Goal: Transaction & Acquisition: Obtain resource

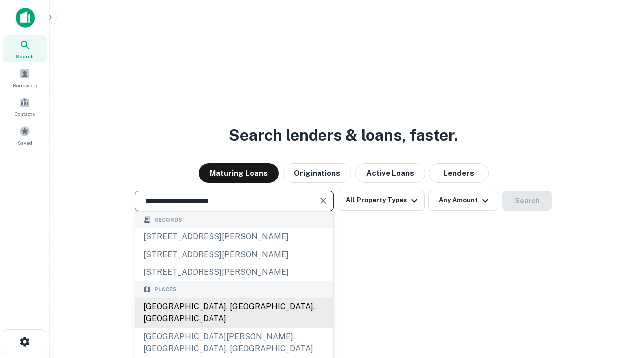
click at [234, 328] on div "[GEOGRAPHIC_DATA], [GEOGRAPHIC_DATA], [GEOGRAPHIC_DATA]" at bounding box center [234, 313] width 198 height 30
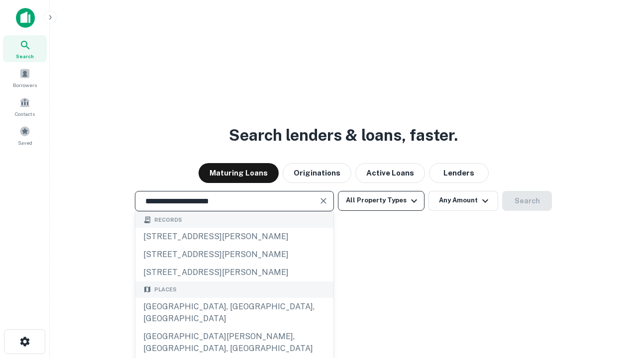
type input "**********"
click at [381, 200] on button "All Property Types" at bounding box center [381, 201] width 87 height 20
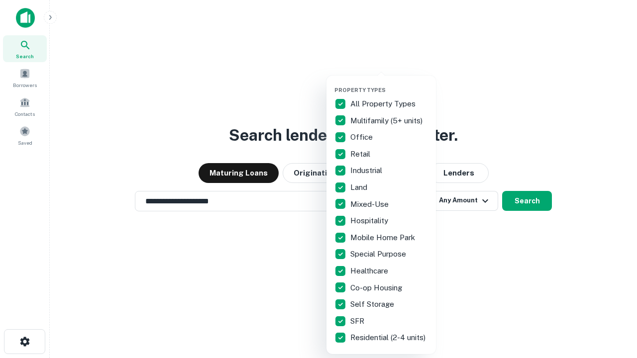
click at [389, 84] on button "button" at bounding box center [388, 84] width 109 height 0
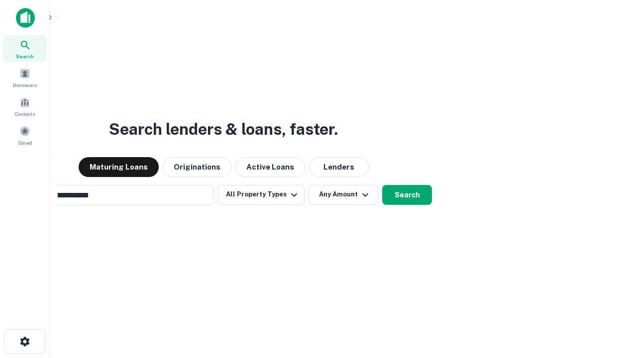
scroll to position [15, 0]
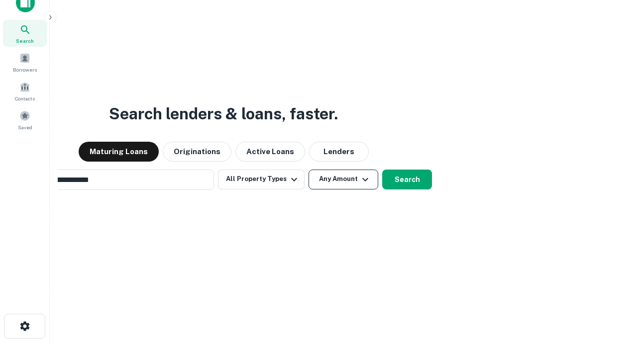
click at [308, 170] on button "Any Amount" at bounding box center [343, 180] width 70 height 20
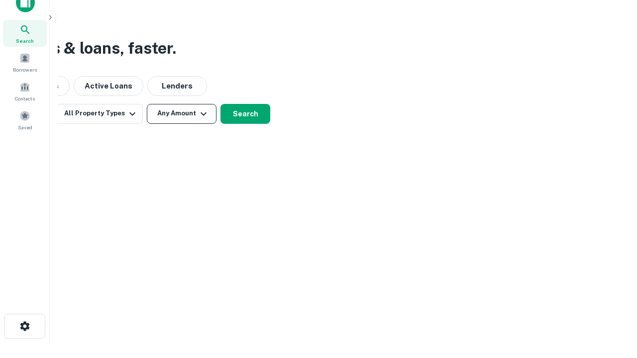
scroll to position [16, 0]
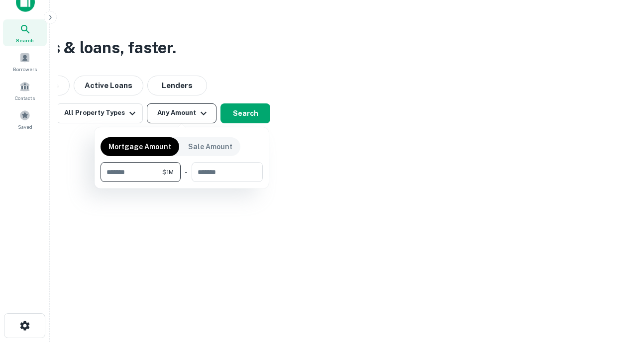
type input "*******"
click at [182, 182] on button "button" at bounding box center [181, 182] width 162 height 0
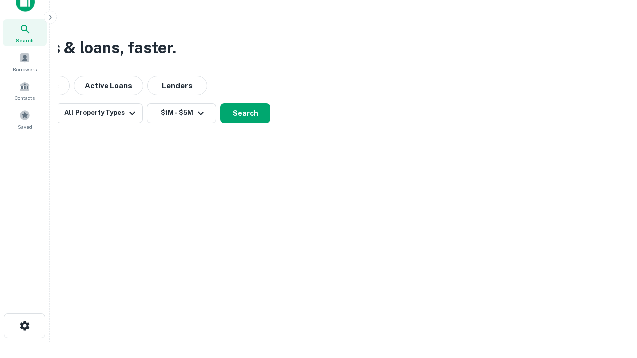
scroll to position [6, 184]
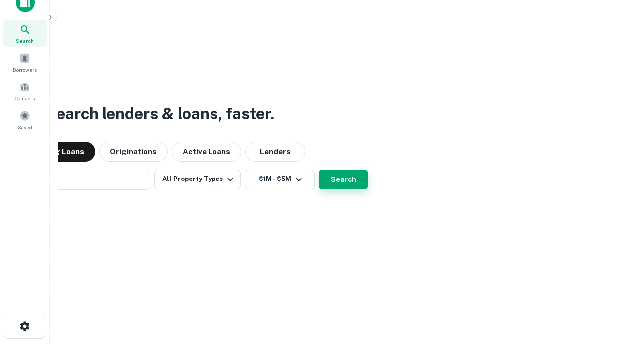
click at [318, 170] on button "Search" at bounding box center [343, 180] width 50 height 20
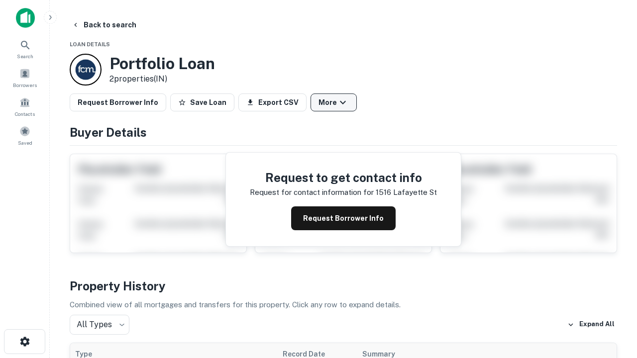
click at [333, 102] on button "More" at bounding box center [333, 103] width 46 height 18
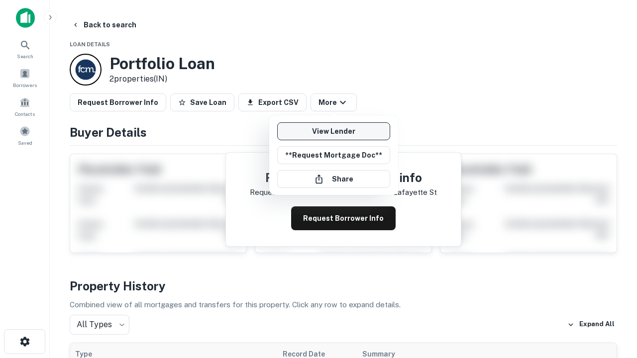
click at [333, 131] on link "View Lender" at bounding box center [333, 131] width 113 height 18
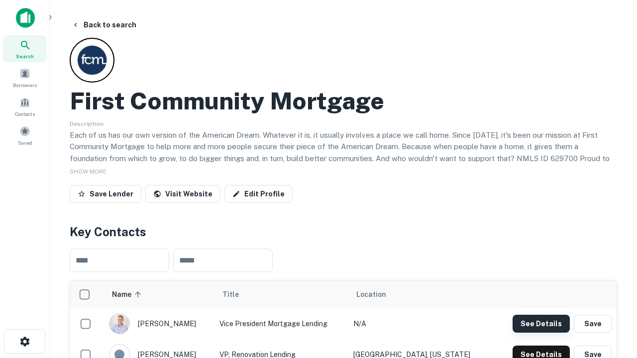
click at [541, 323] on button "See Details" at bounding box center [540, 324] width 57 height 18
click at [24, 342] on icon "button" at bounding box center [25, 342] width 12 height 12
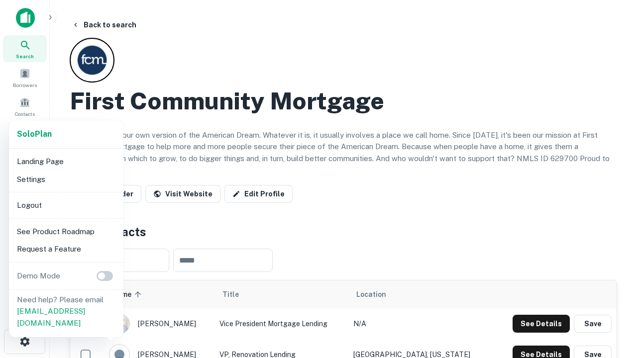
click at [66, 205] on li "Logout" at bounding box center [66, 205] width 106 height 18
